Goal: Find specific page/section: Find specific page/section

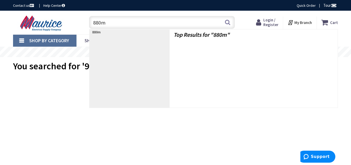
type input "880mp"
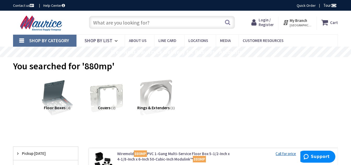
click at [295, 25] on span "[GEOGRAPHIC_DATA], [GEOGRAPHIC_DATA]" at bounding box center [301, 25] width 22 height 4
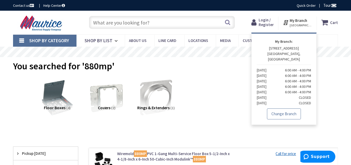
click at [282, 109] on link "Change Branch" at bounding box center [284, 114] width 34 height 11
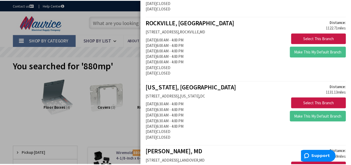
scroll to position [627, 0]
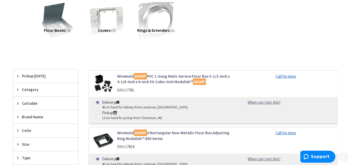
scroll to position [78, 0]
